Goal: Navigation & Orientation: Find specific page/section

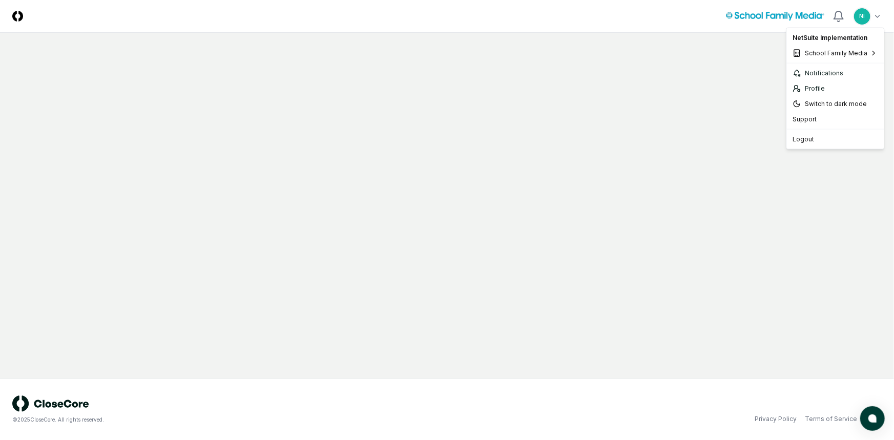
click at [876, 15] on html "CloseCore Toggle navigation menu NI Toggle user menu © 2025 CloseCore. All righ…" at bounding box center [447, 220] width 894 height 440
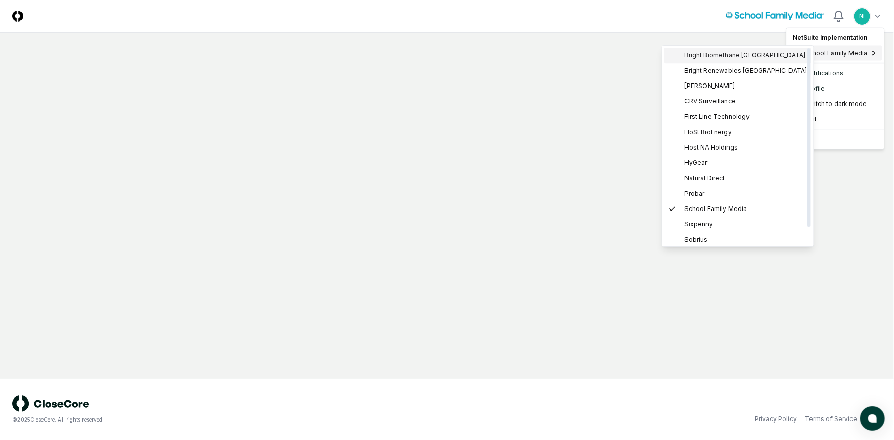
click at [734, 58] on span "Bright Biomethane [GEOGRAPHIC_DATA]" at bounding box center [745, 55] width 121 height 9
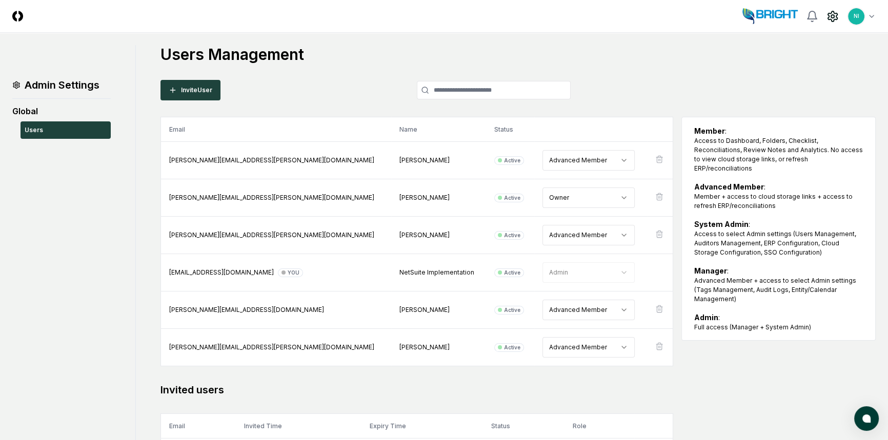
click at [830, 17] on icon at bounding box center [832, 16] width 12 height 12
click at [658, 162] on icon at bounding box center [659, 160] width 5 height 6
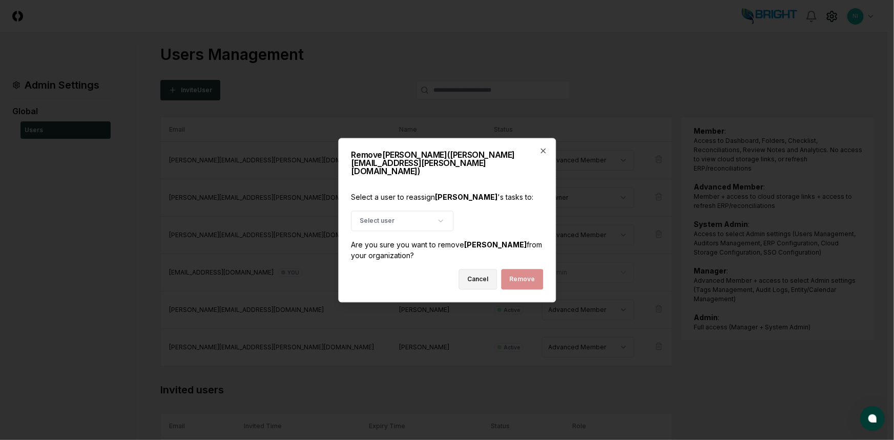
click at [489, 273] on button "Cancel" at bounding box center [478, 279] width 38 height 20
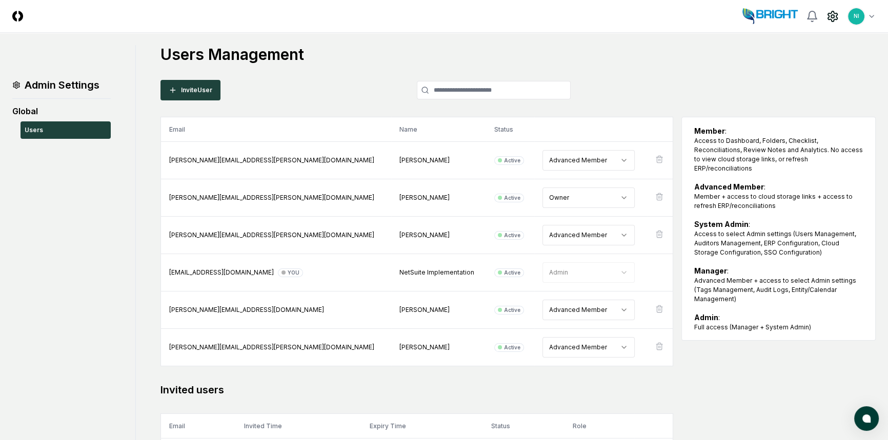
click at [20, 15] on img at bounding box center [17, 16] width 11 height 11
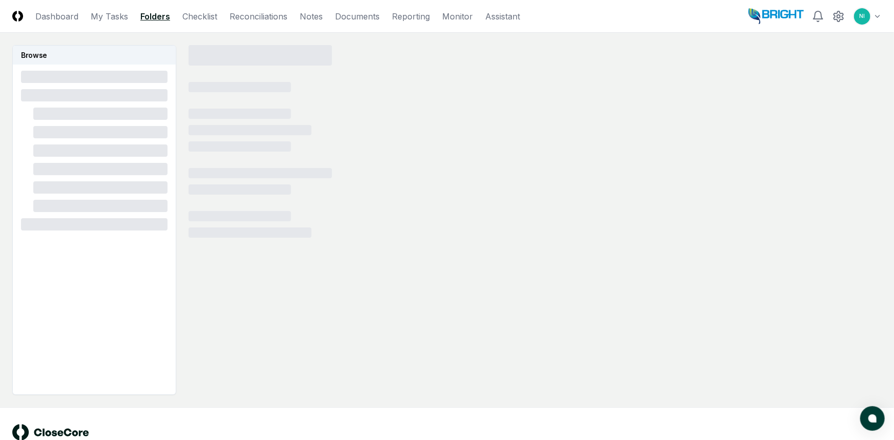
click at [159, 17] on header "CloseCore Dashboard My Tasks Folders Checklist Reconciliations Notes Documents …" at bounding box center [447, 16] width 894 height 33
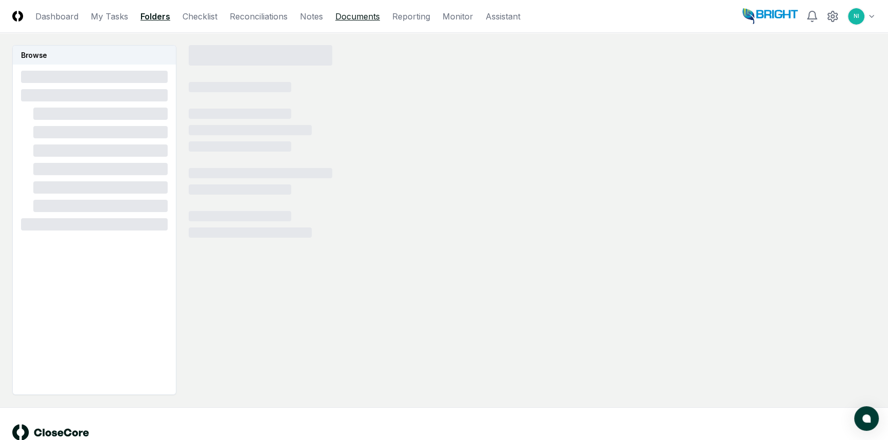
click at [355, 17] on link "Documents" at bounding box center [357, 16] width 45 height 12
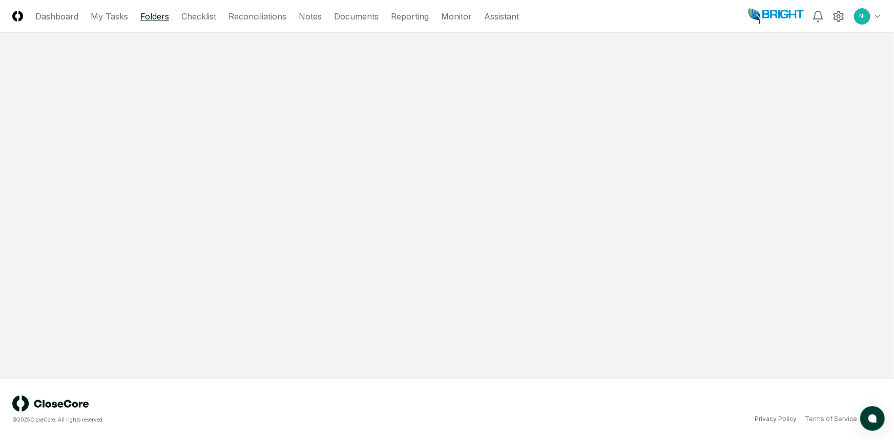
click at [157, 15] on link "Folders" at bounding box center [154, 16] width 29 height 12
